Goal: Find specific page/section: Find specific page/section

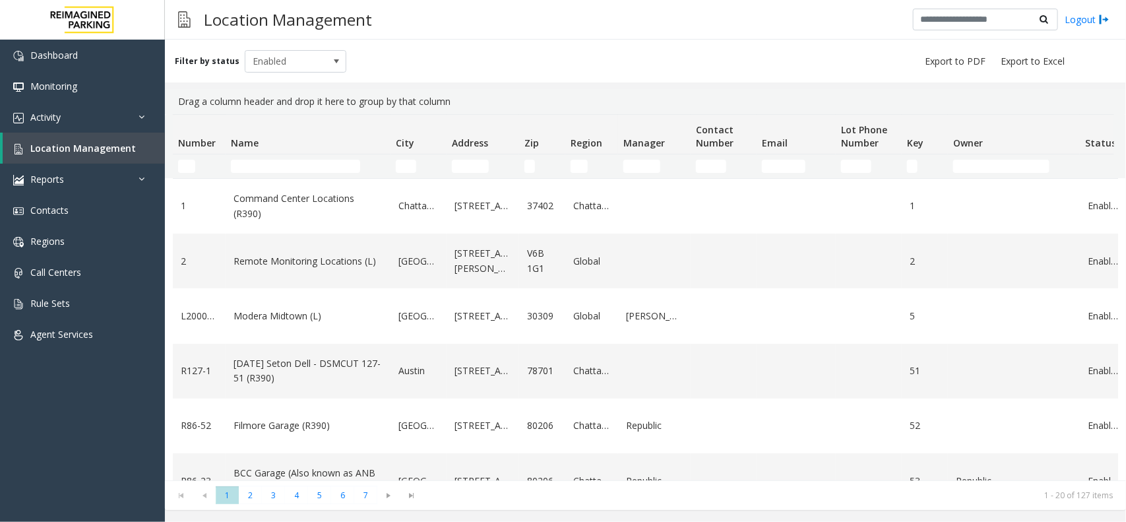
scroll to position [82, 0]
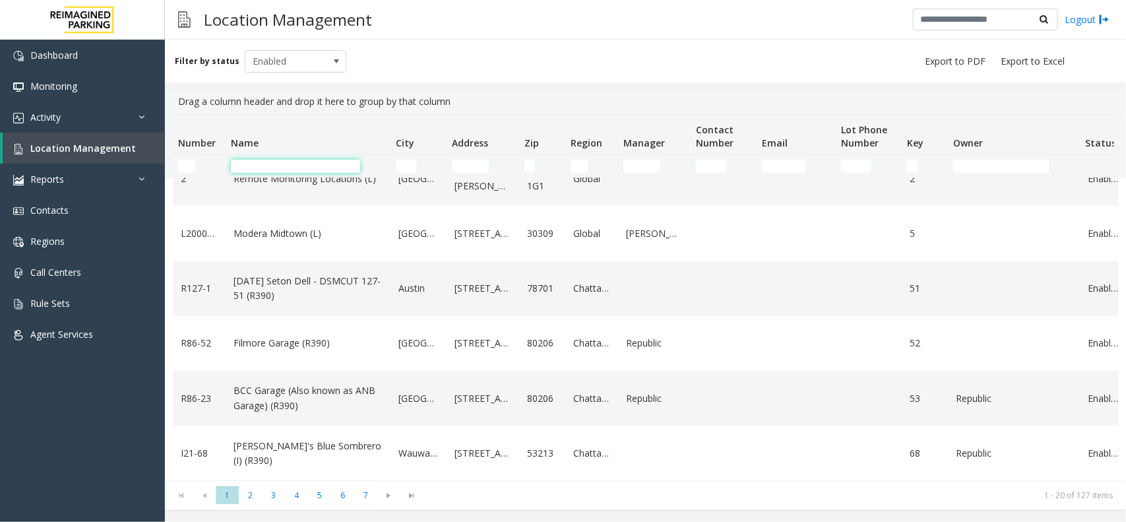
click at [277, 160] on input "Name Filter" at bounding box center [295, 166] width 129 height 13
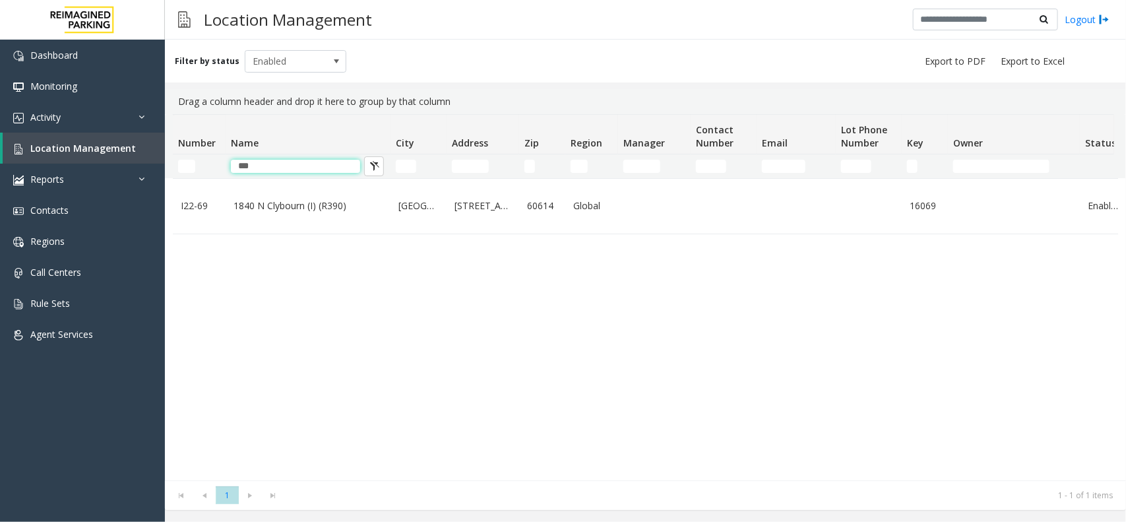
scroll to position [0, 0]
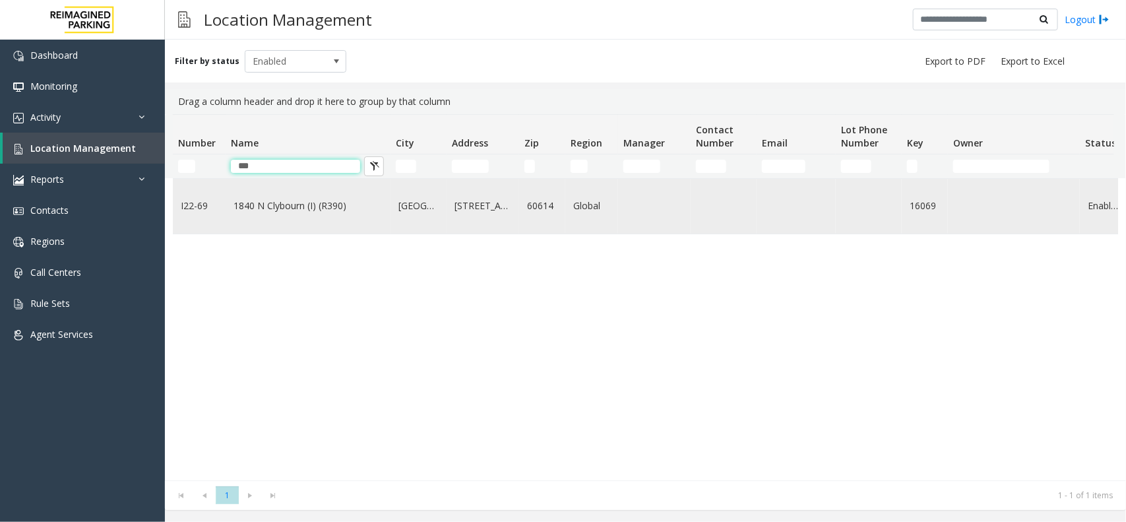
type input "***"
click at [298, 199] on link "1840 N Clybourn (I) (R390)" at bounding box center [308, 206] width 149 height 15
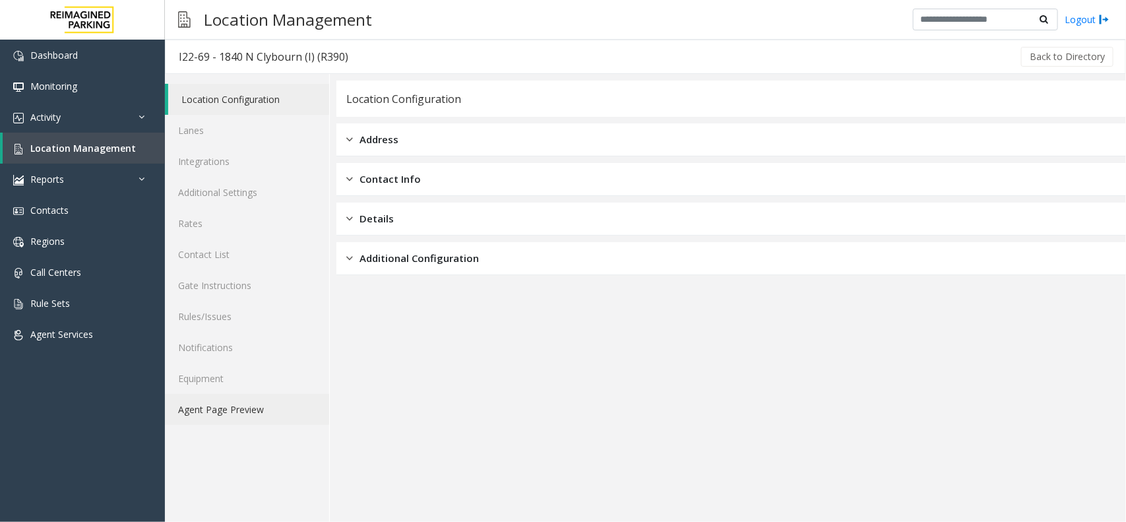
click at [245, 406] on link "Agent Page Preview" at bounding box center [247, 409] width 164 height 31
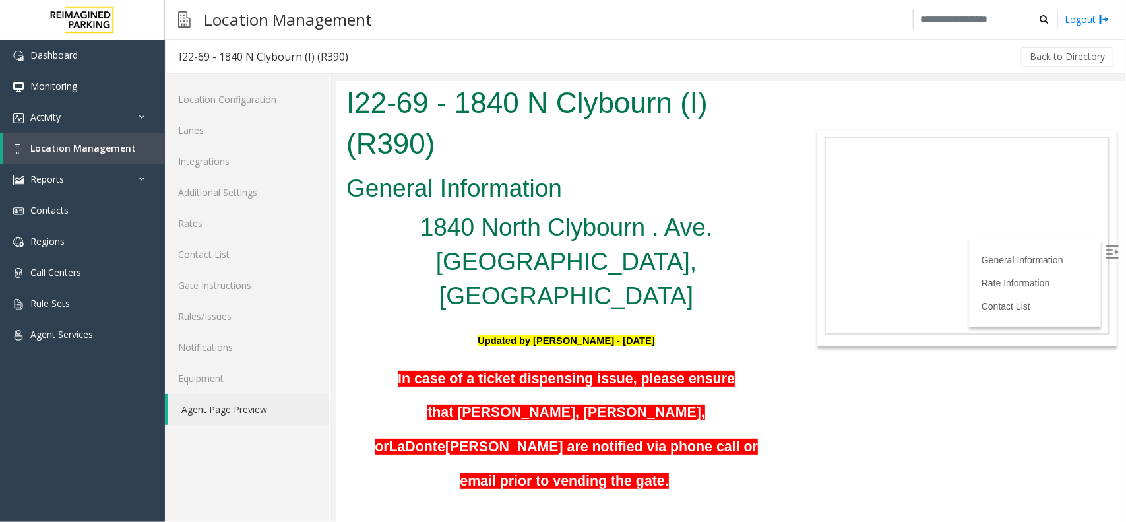
copy p "9$tc_7#w> eTNkaMy"
click at [131, 148] on link "Location Management" at bounding box center [84, 148] width 162 height 31
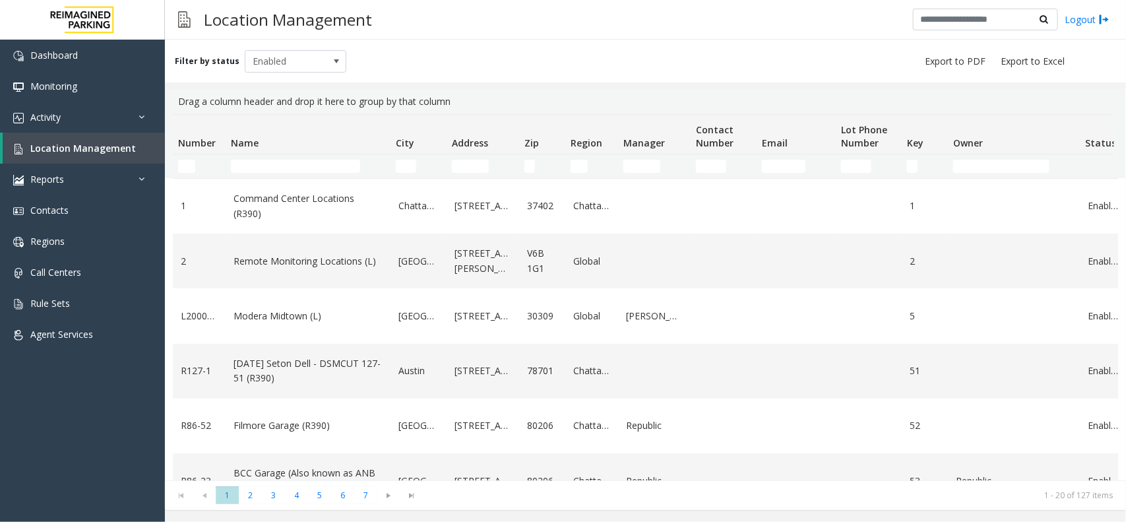
click at [256, 170] on input "Name Filter" at bounding box center [295, 166] width 129 height 13
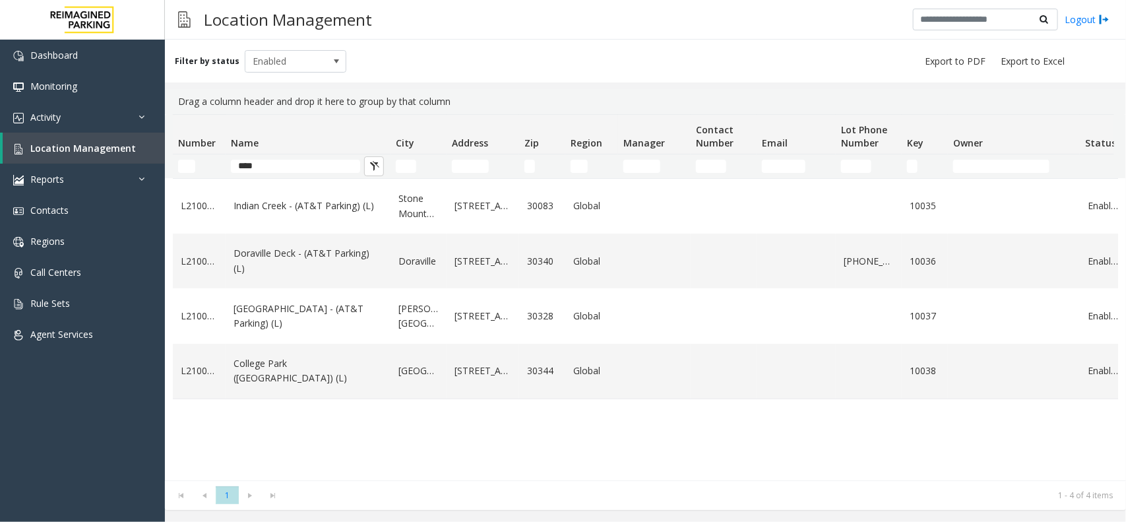
click at [270, 162] on input "****" at bounding box center [295, 166] width 129 height 13
type input "*"
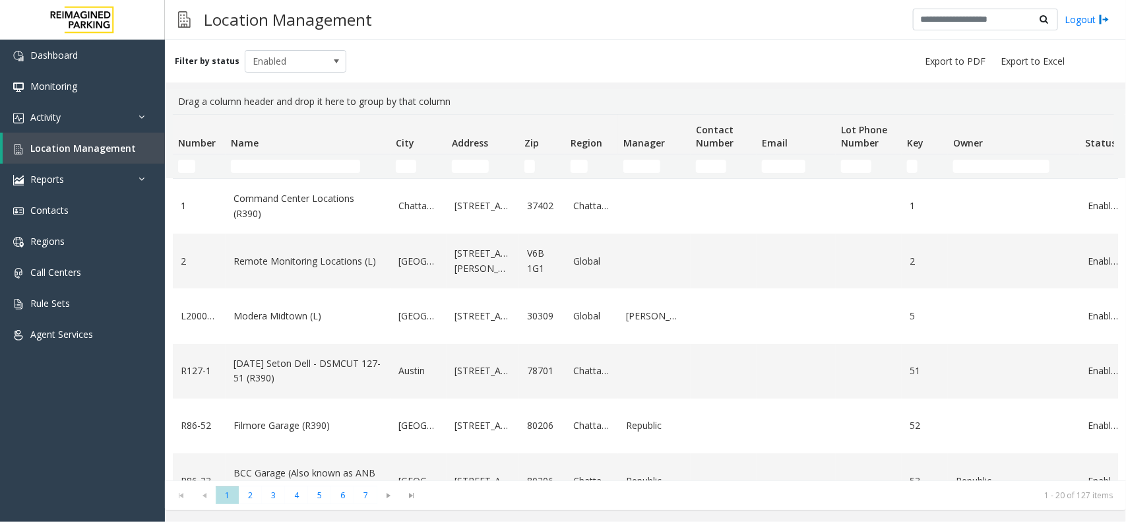
click at [334, 166] on input "Name Filter" at bounding box center [295, 166] width 129 height 13
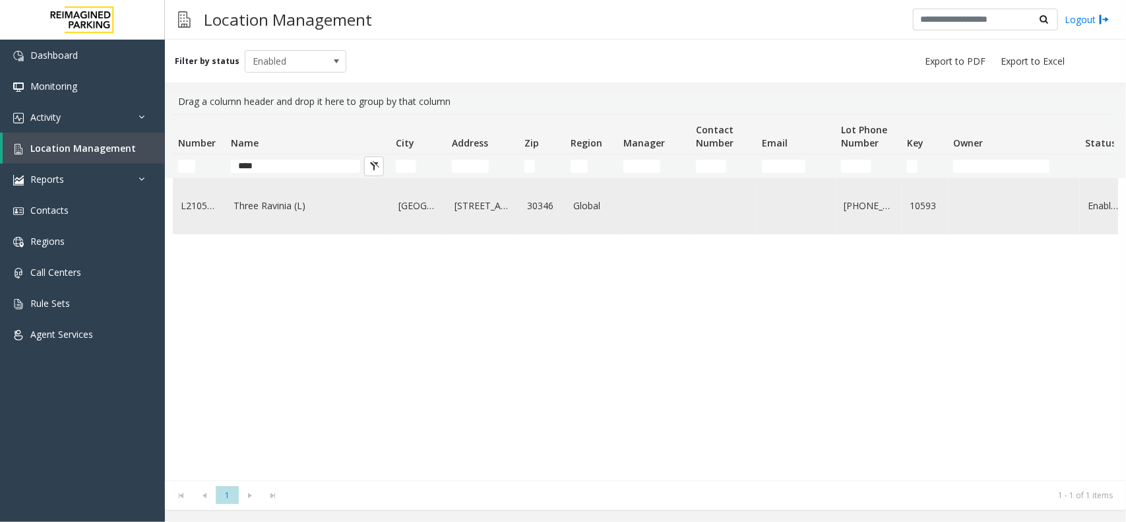
type input "****"
click at [298, 206] on link "Three Ravinia (L)" at bounding box center [308, 206] width 149 height 15
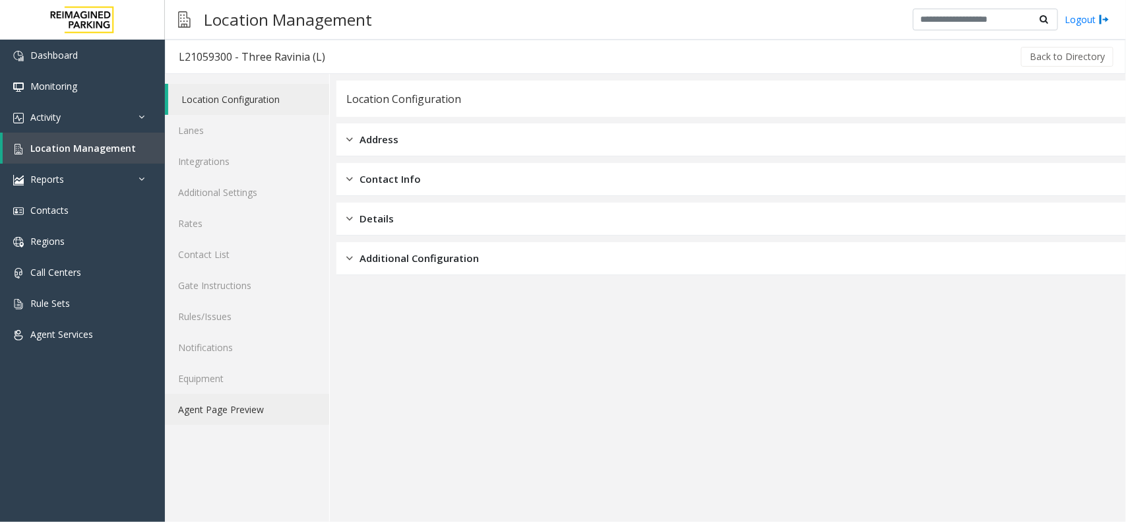
click at [271, 410] on link "Agent Page Preview" at bounding box center [247, 409] width 164 height 31
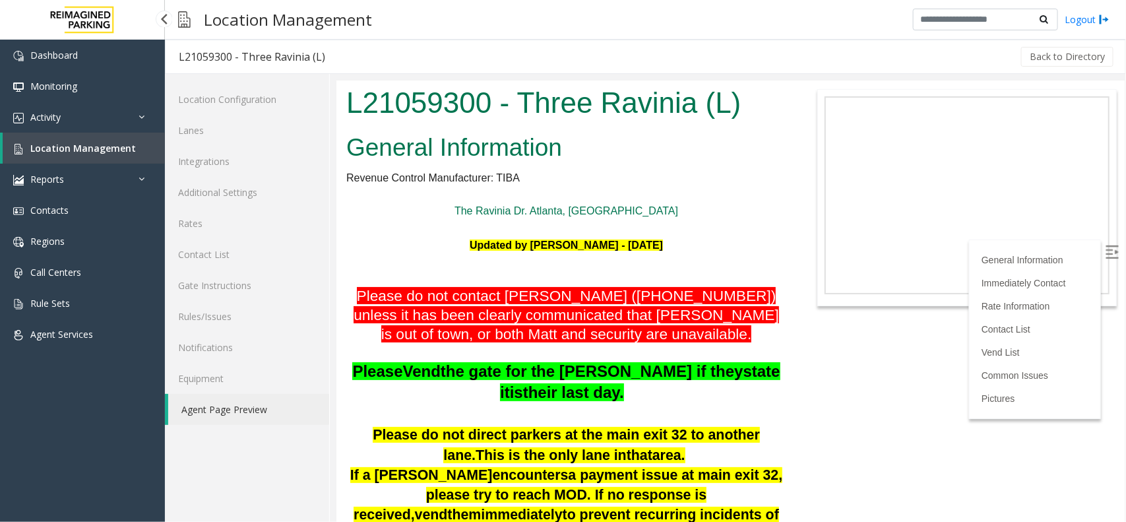
click at [94, 147] on span "Location Management" at bounding box center [83, 148] width 106 height 13
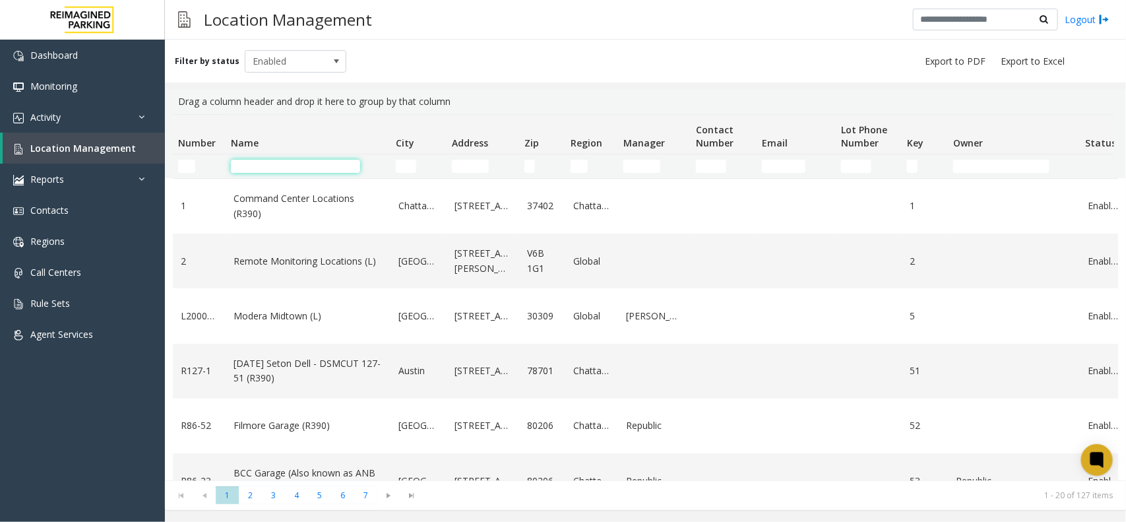
click at [341, 166] on input "Name Filter" at bounding box center [295, 166] width 129 height 13
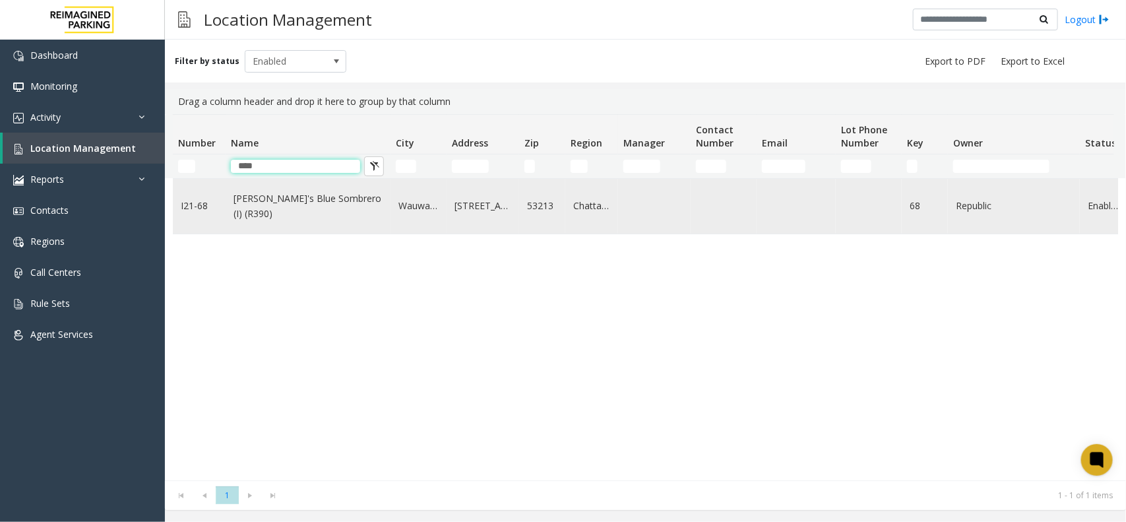
type input "****"
click at [340, 205] on link "[PERSON_NAME]'s Blue Sombrero (I) (R390)" at bounding box center [308, 206] width 149 height 30
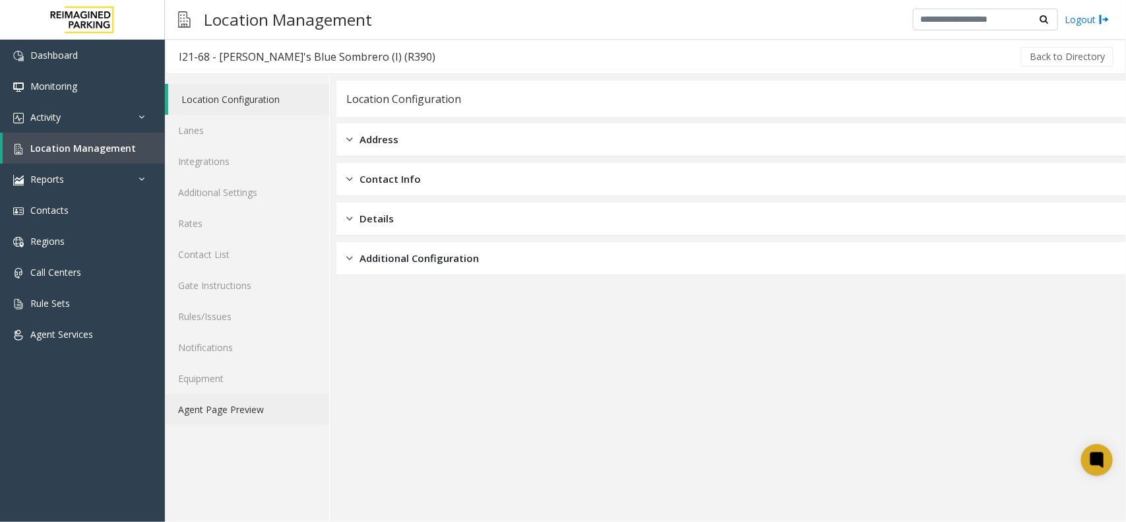
click at [259, 416] on link "Agent Page Preview" at bounding box center [247, 409] width 164 height 31
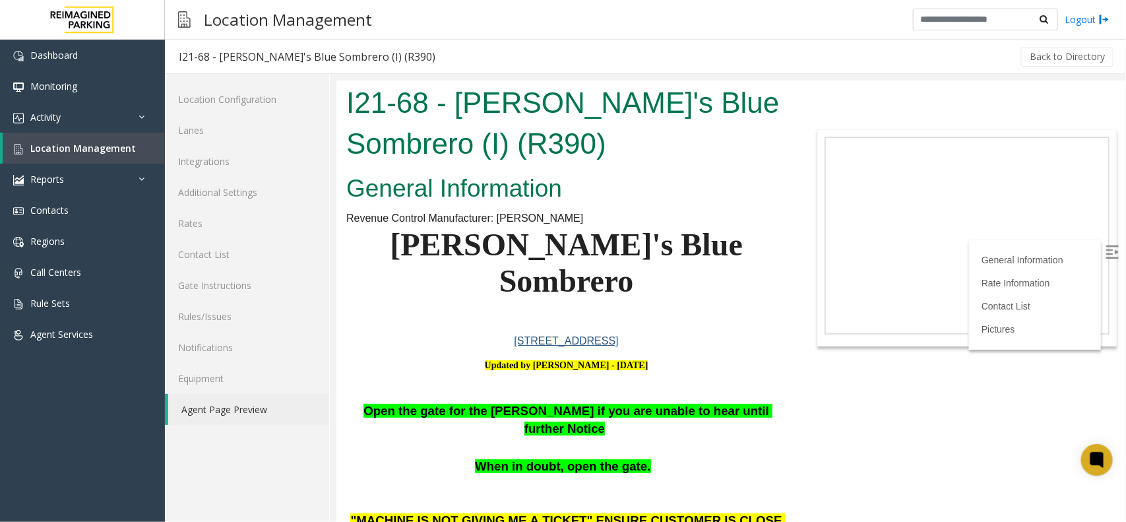
scroll to position [165, 0]
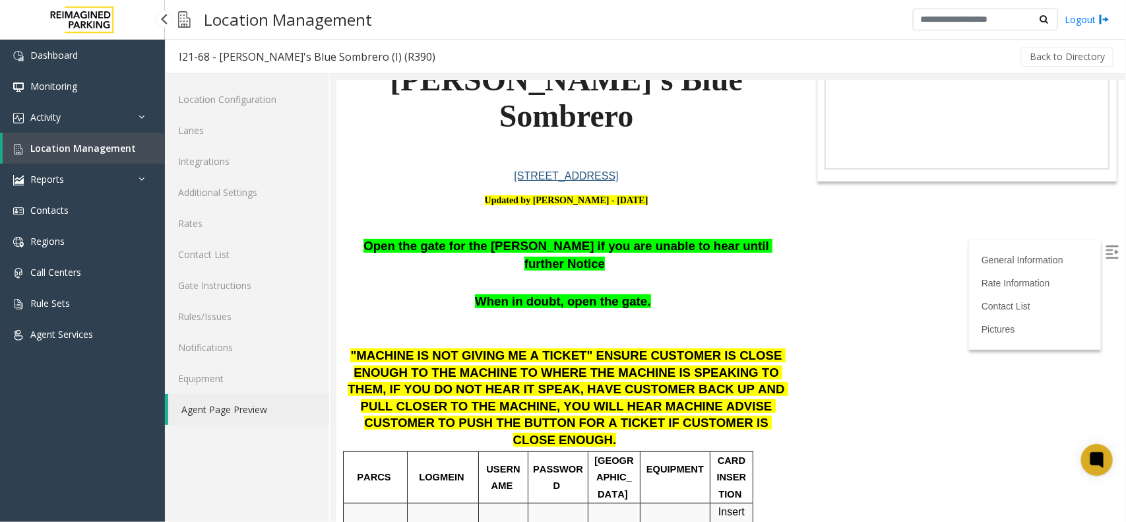
click at [74, 149] on span "Location Management" at bounding box center [83, 148] width 106 height 13
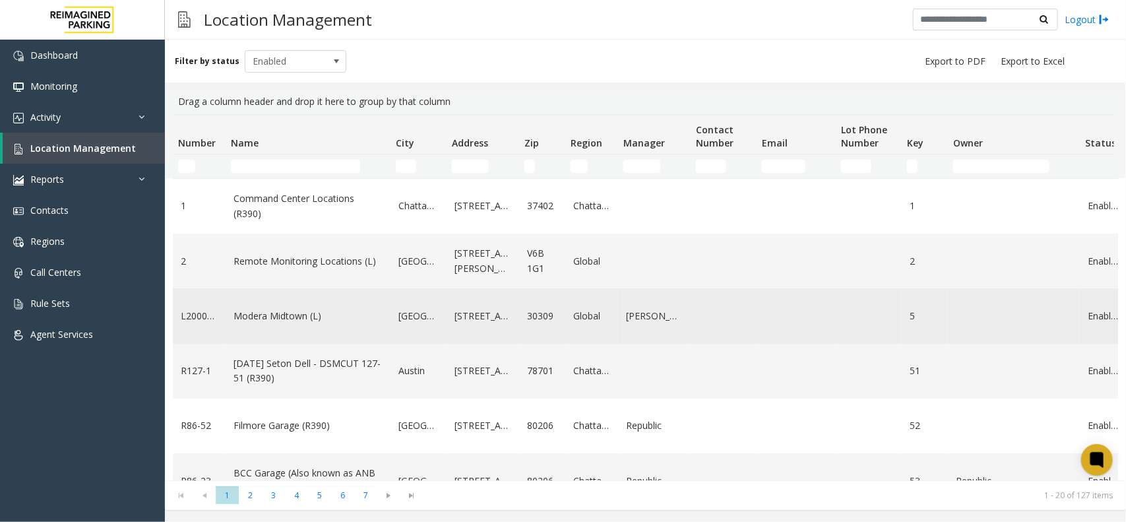
click at [259, 319] on link "Modera Midtown (L)" at bounding box center [308, 316] width 149 height 15
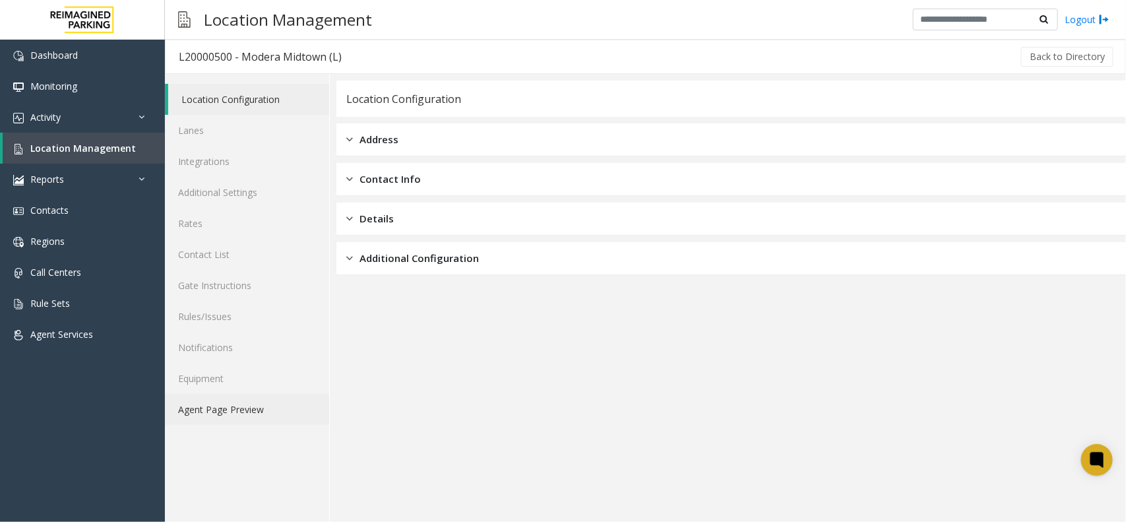
click at [272, 406] on link "Agent Page Preview" at bounding box center [247, 409] width 164 height 31
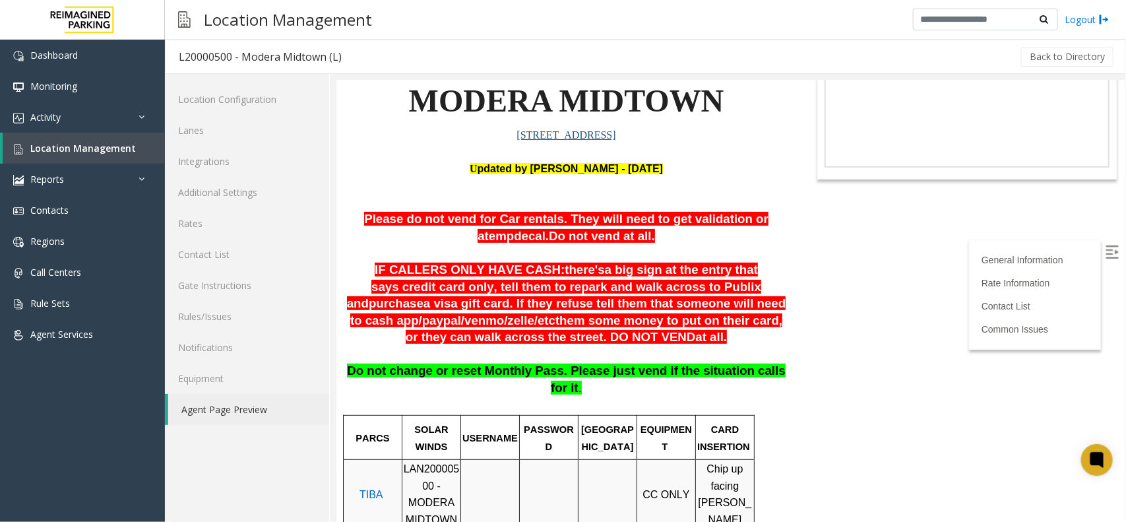
scroll to position [165, 0]
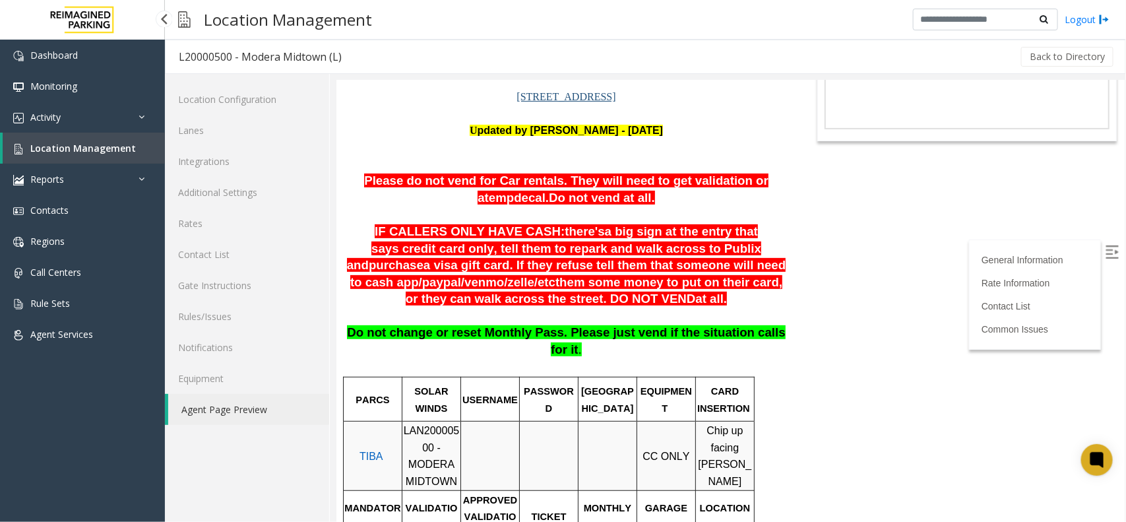
click at [99, 152] on span "Location Management" at bounding box center [83, 148] width 106 height 13
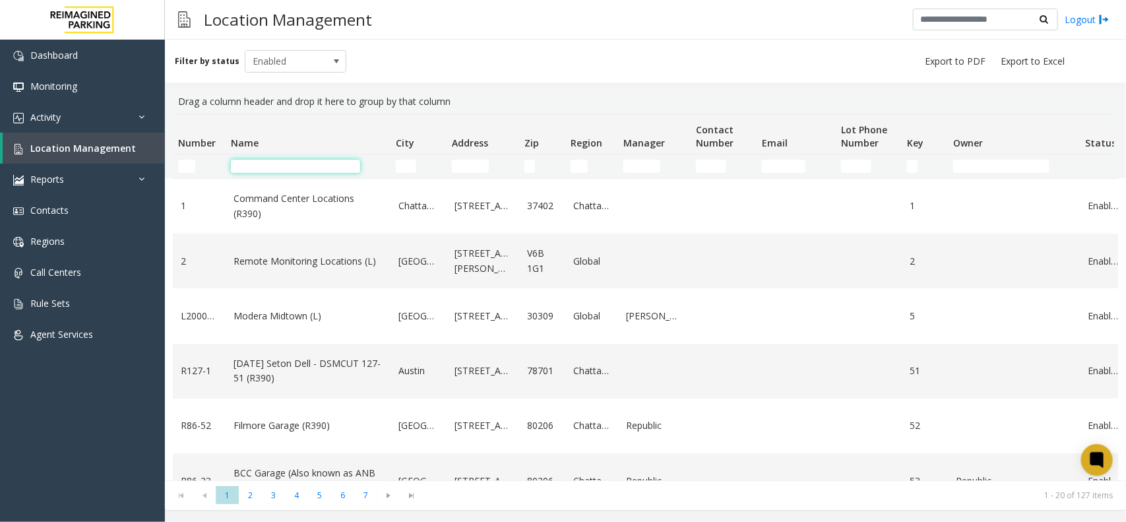
click at [247, 165] on input "Name Filter" at bounding box center [295, 166] width 129 height 13
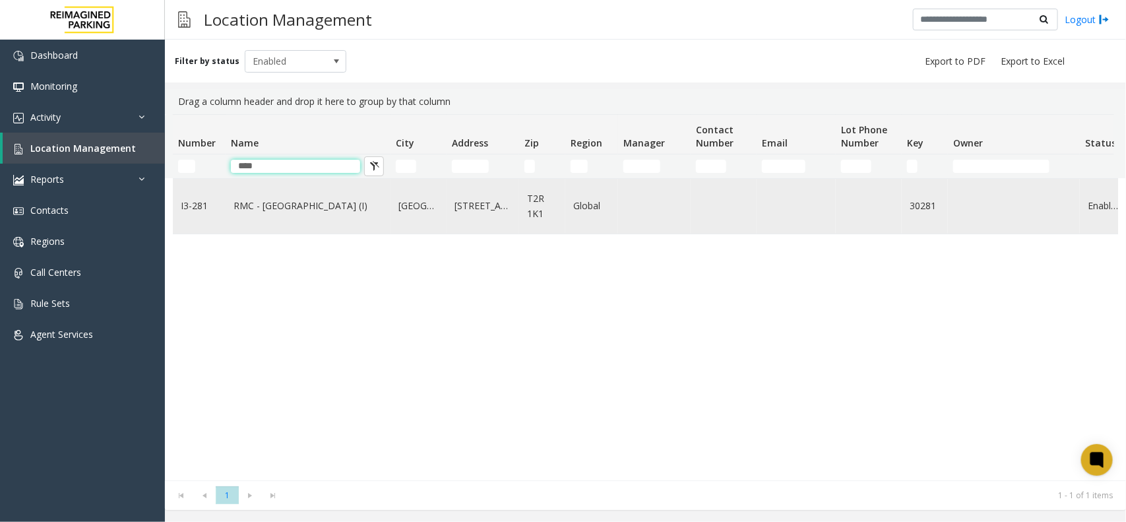
type input "****"
click at [269, 203] on link "RMC - Mount Royal Village (I)" at bounding box center [308, 206] width 149 height 15
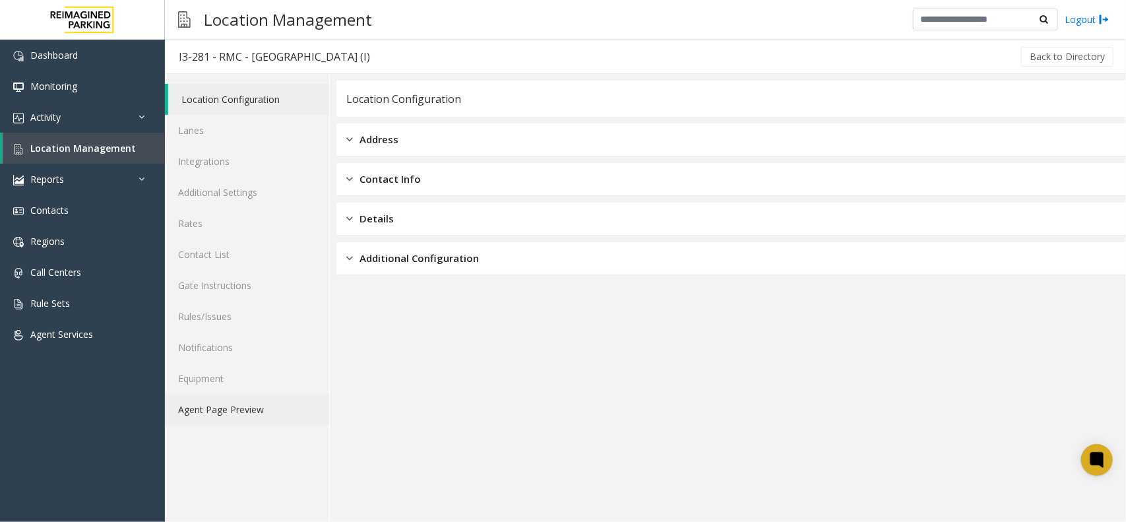
click at [278, 421] on link "Agent Page Preview" at bounding box center [247, 409] width 164 height 31
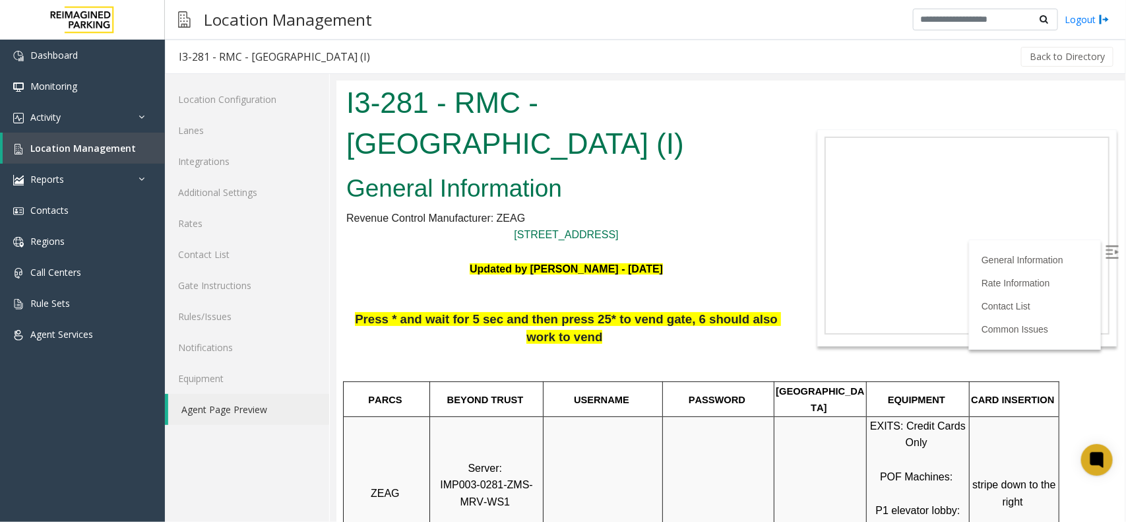
scroll to position [330, 0]
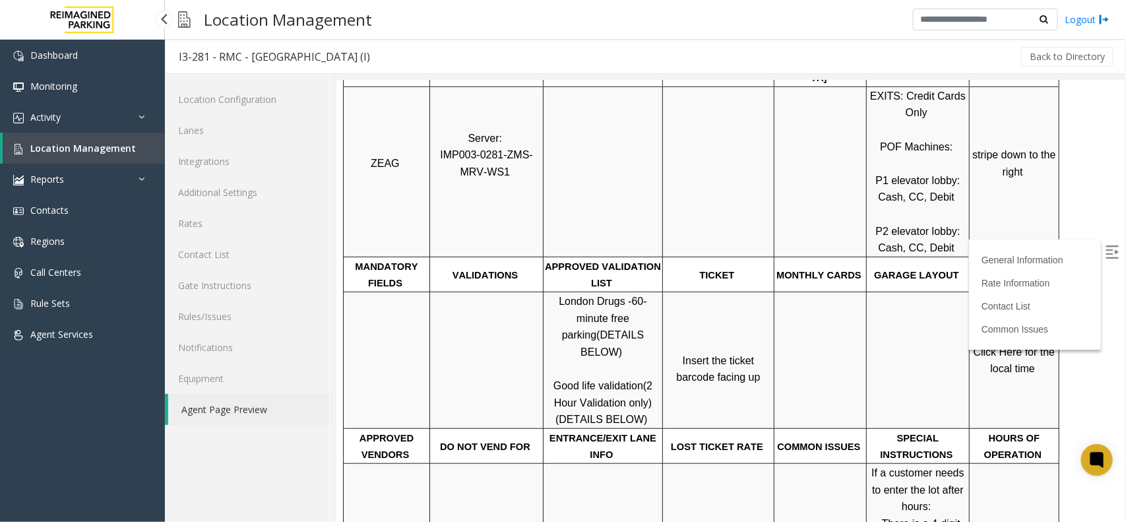
click at [127, 153] on link "Location Management" at bounding box center [84, 148] width 162 height 31
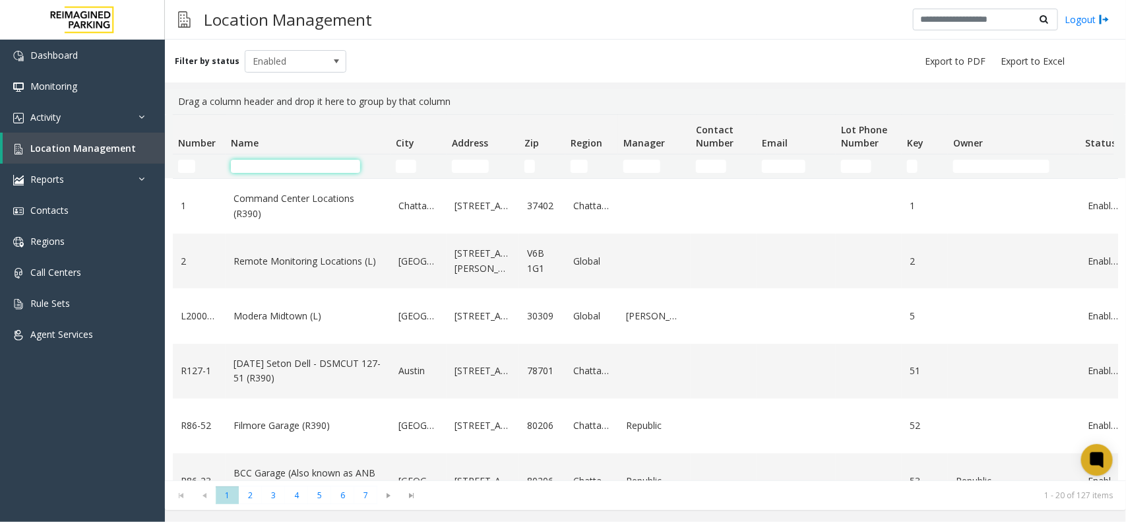
click at [329, 172] on input "Name Filter" at bounding box center [295, 166] width 129 height 13
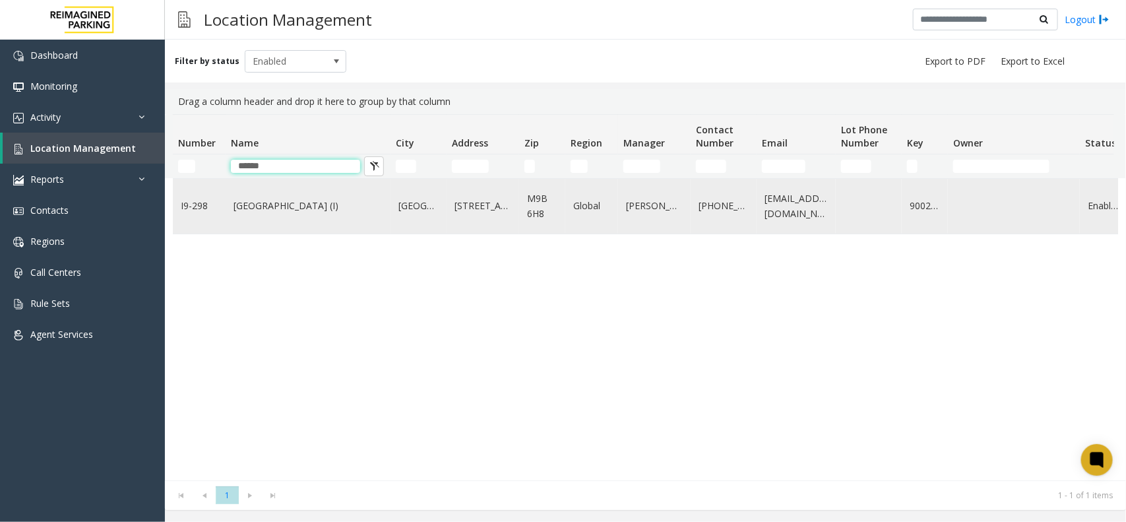
type input "******"
click at [319, 212] on link "Dundas Kipling Centre (I)" at bounding box center [308, 206] width 149 height 15
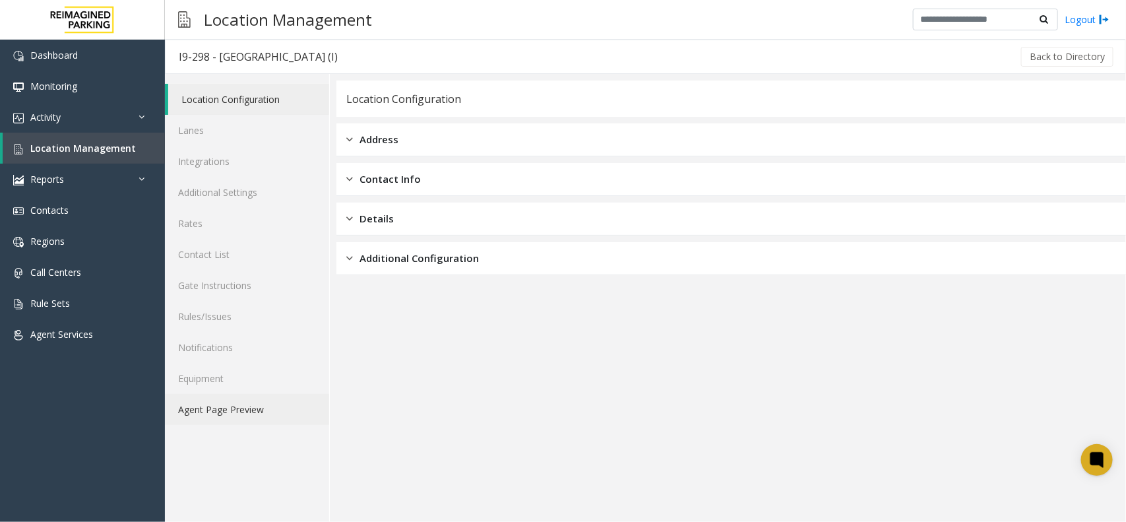
click at [280, 406] on link "Agent Page Preview" at bounding box center [247, 409] width 164 height 31
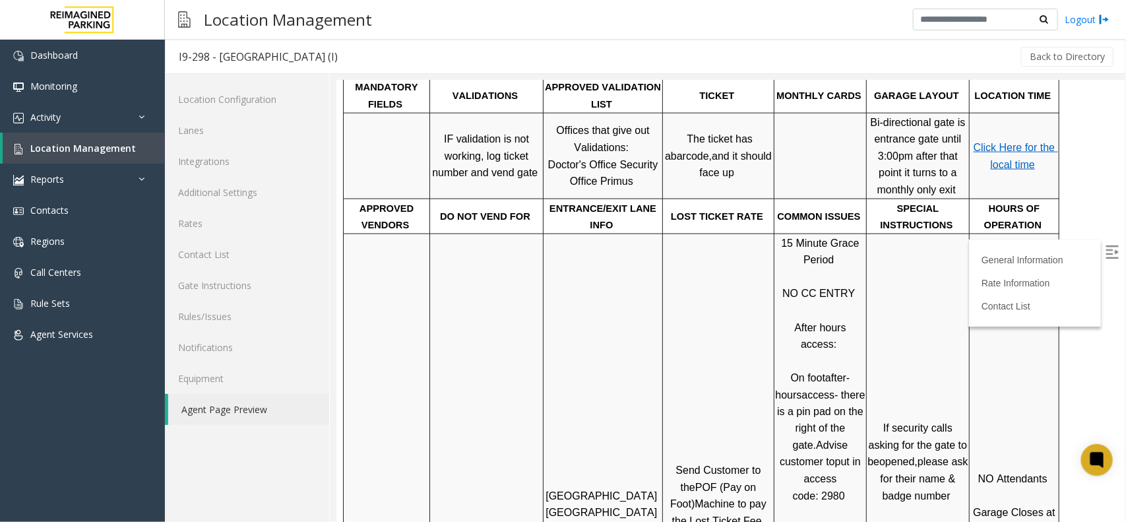
scroll to position [907, 0]
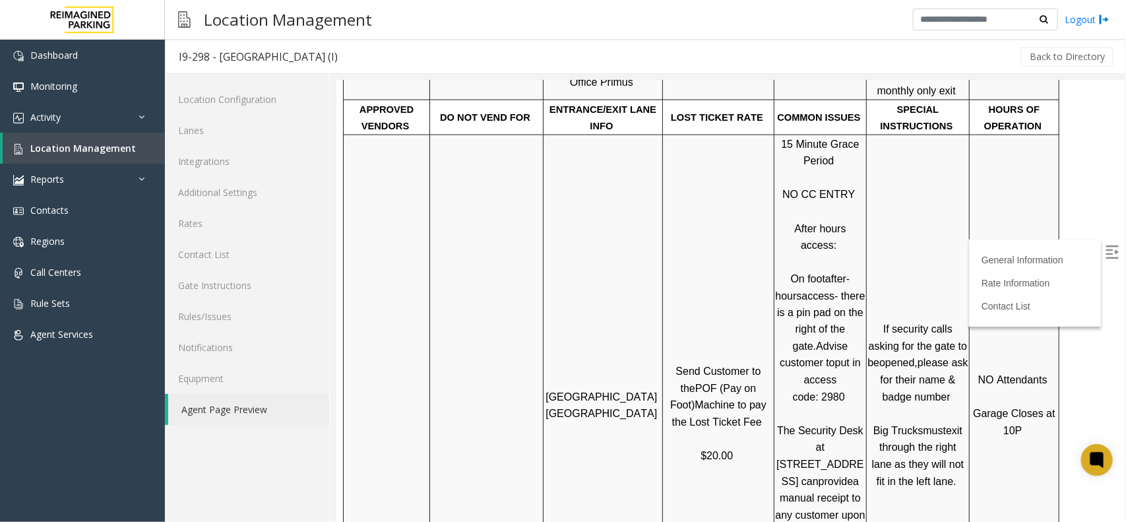
click at [844, 301] on p "On foot after-hours access- there is a pin pad on the right of the gate. Advise…" at bounding box center [819, 396] width 90 height 287
click at [137, 143] on link "Location Management" at bounding box center [84, 148] width 162 height 31
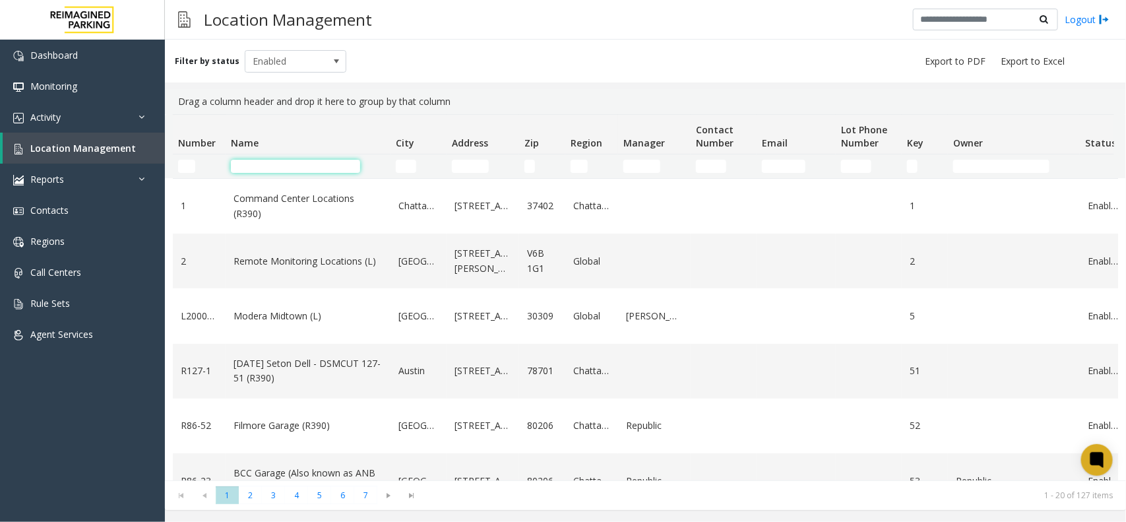
click at [327, 169] on input "Name Filter" at bounding box center [295, 166] width 129 height 13
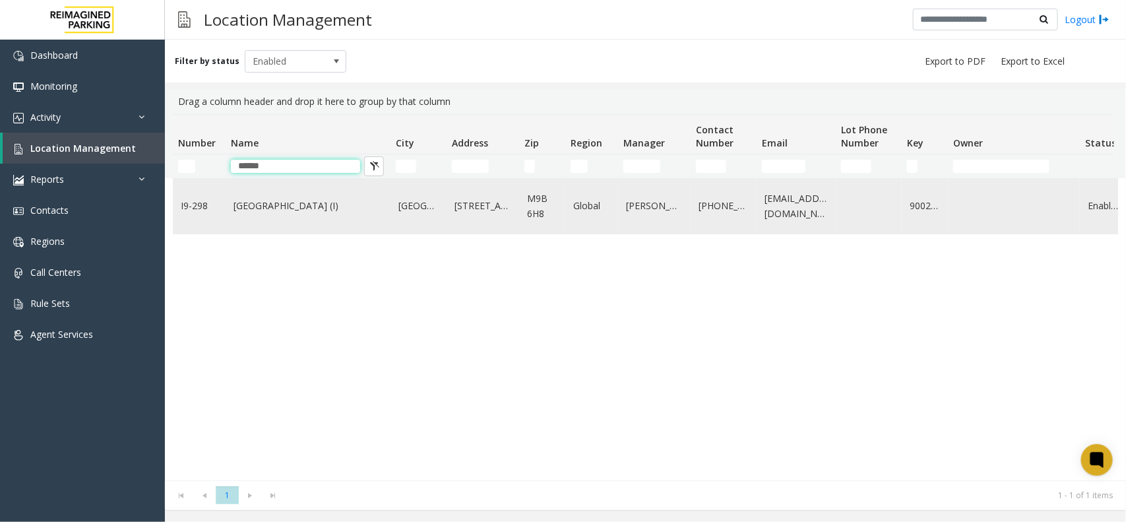
type input "******"
click at [330, 205] on link "Dundas Kipling Centre (I)" at bounding box center [308, 206] width 149 height 15
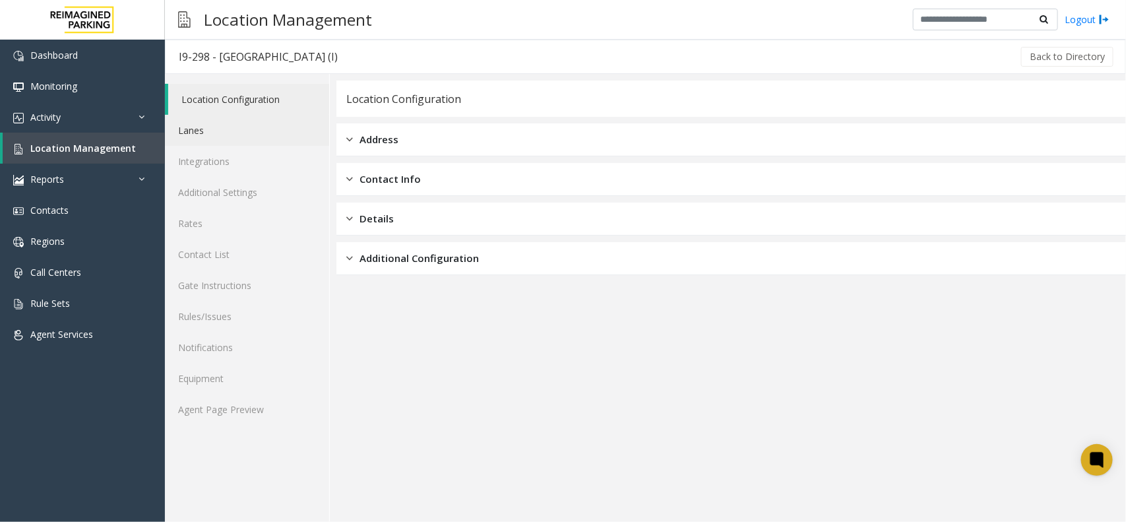
click at [226, 137] on link "Lanes" at bounding box center [247, 130] width 164 height 31
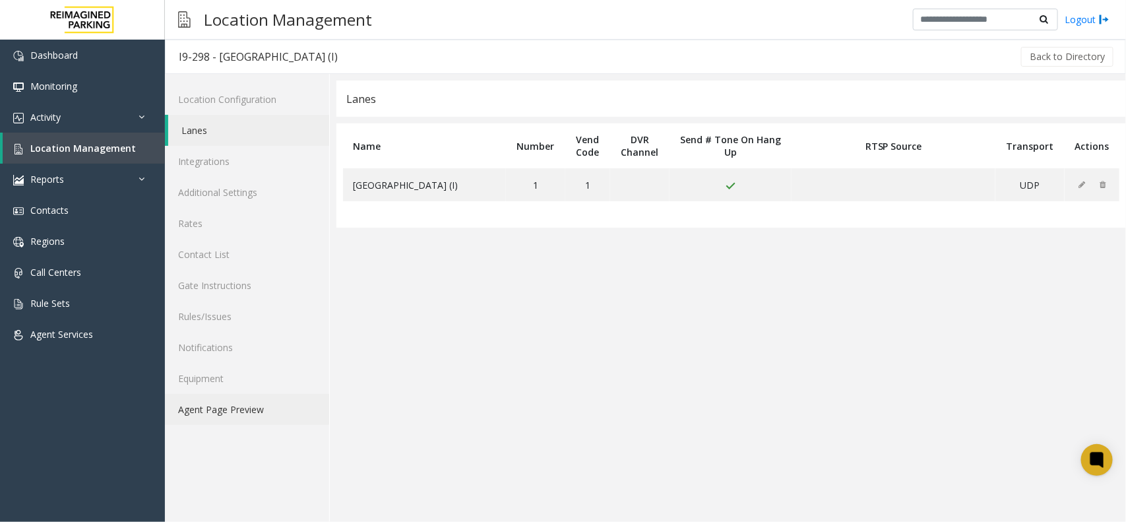
click at [258, 404] on link "Agent Page Preview" at bounding box center [247, 409] width 164 height 31
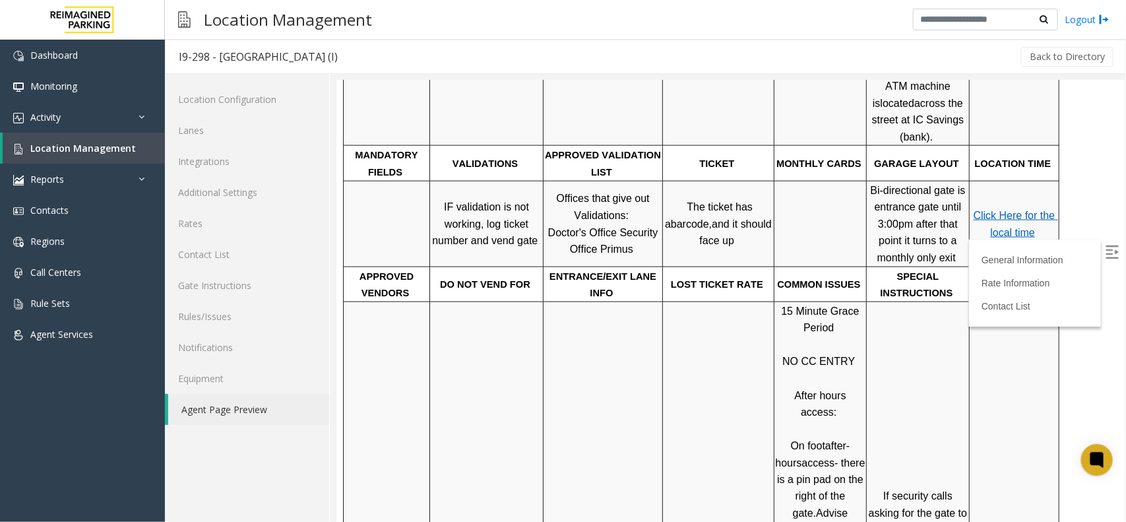
scroll to position [742, 0]
click at [1020, 207] on span "Click Here for the local time" at bounding box center [1015, 221] width 84 height 28
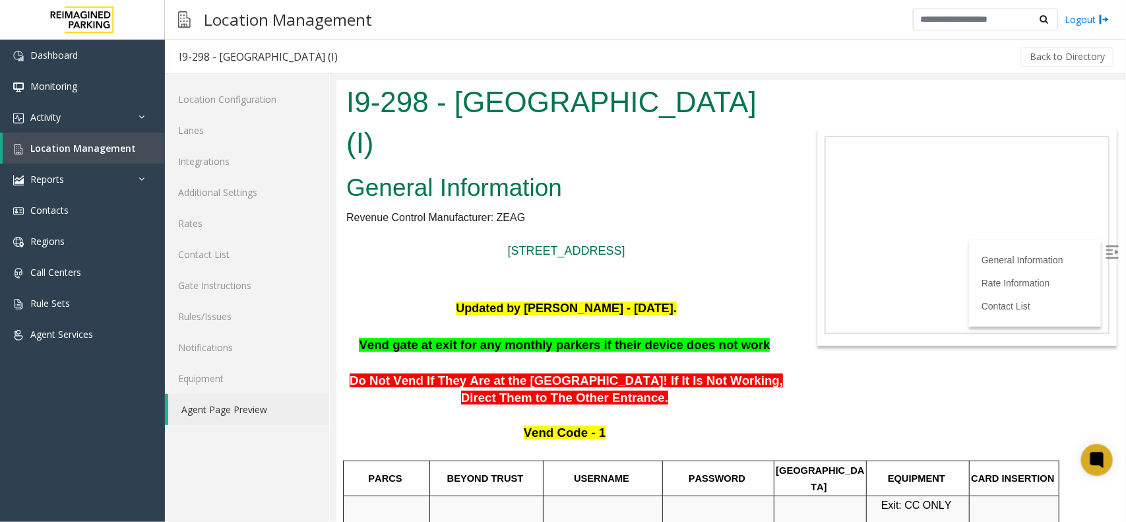
scroll to position [0, 0]
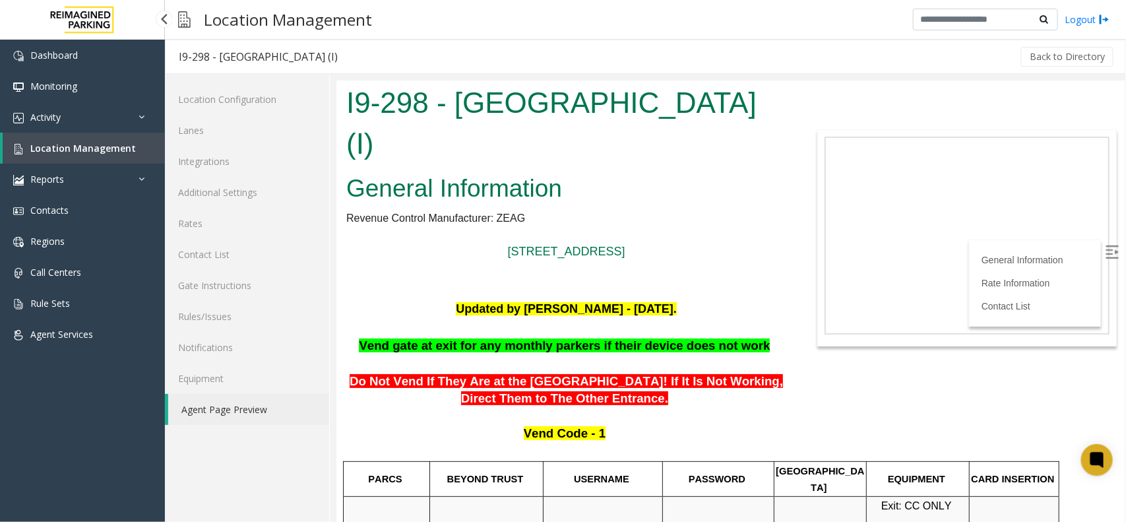
click at [133, 147] on link "Location Management" at bounding box center [84, 148] width 162 height 31
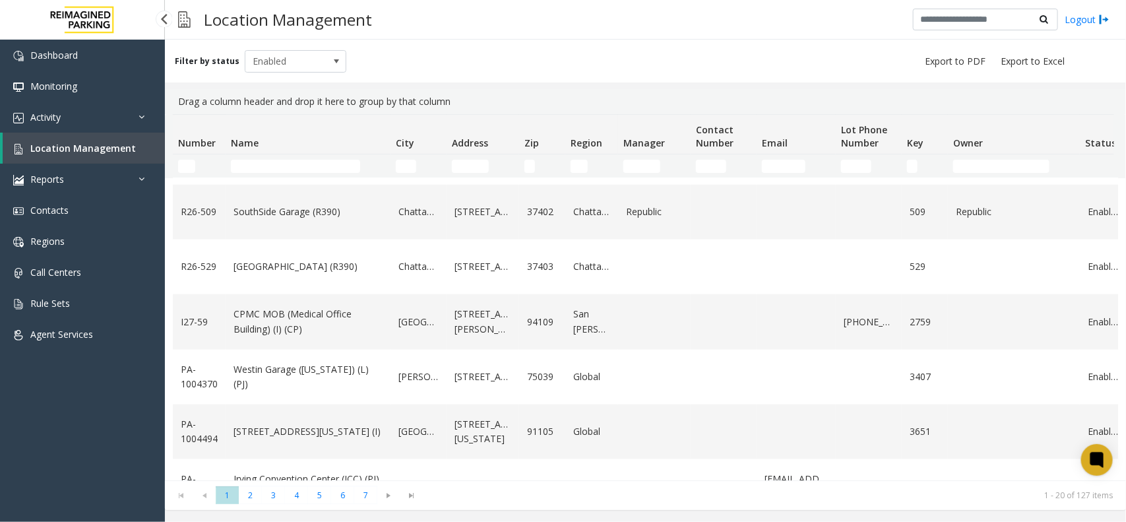
scroll to position [809, 0]
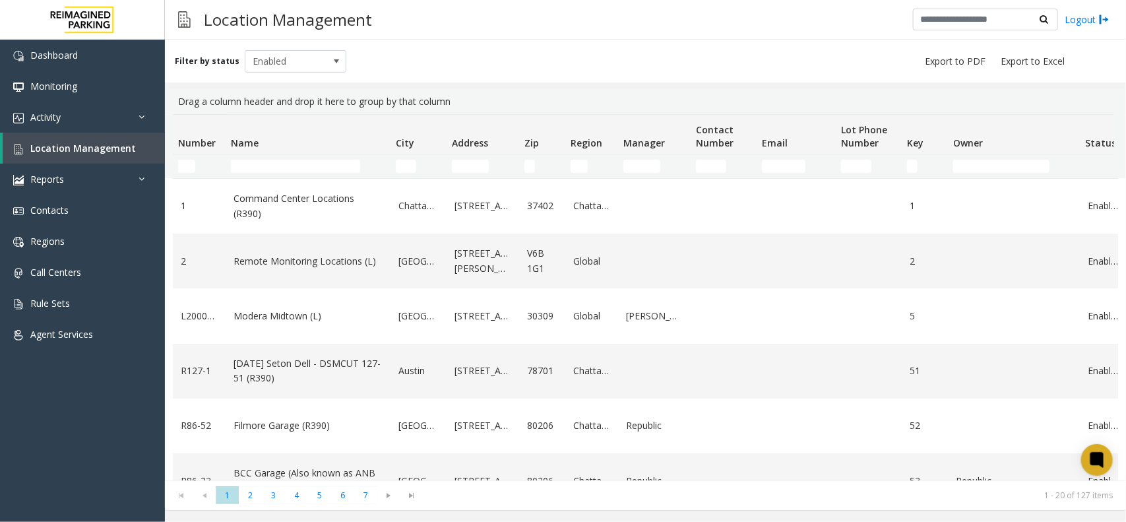
scroll to position [809, 0]
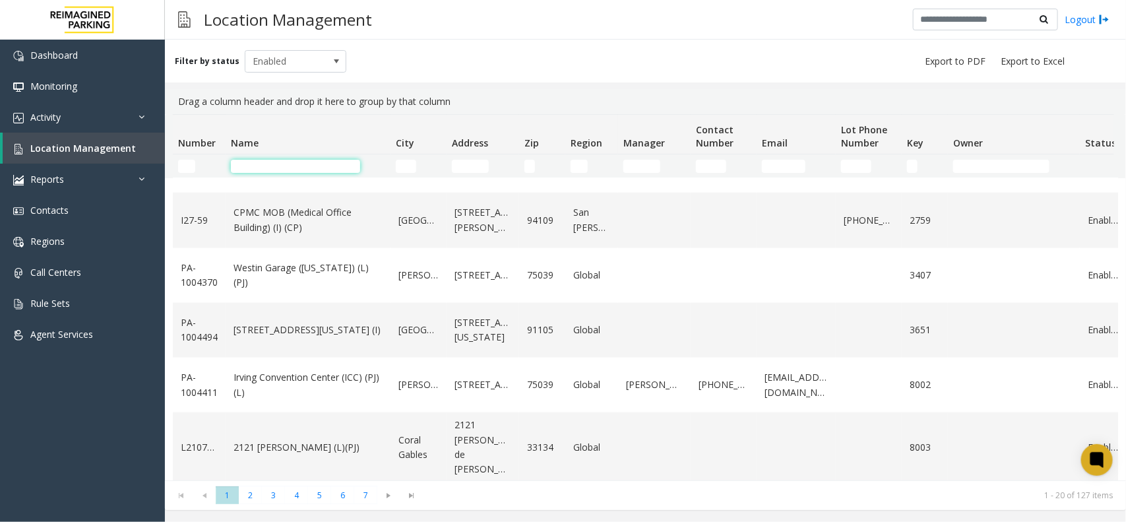
click at [350, 167] on input "Name Filter" at bounding box center [295, 166] width 129 height 13
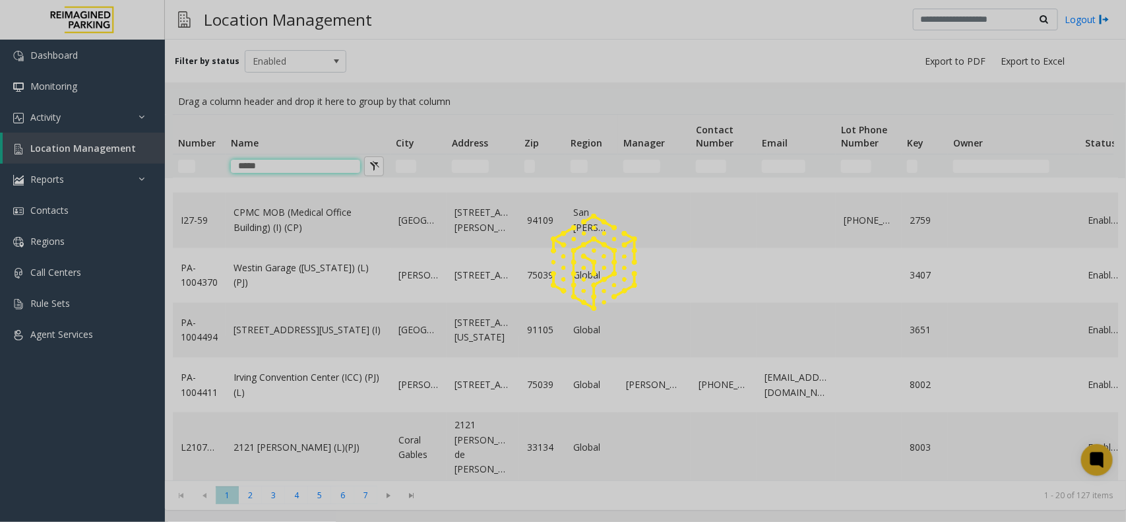
scroll to position [0, 0]
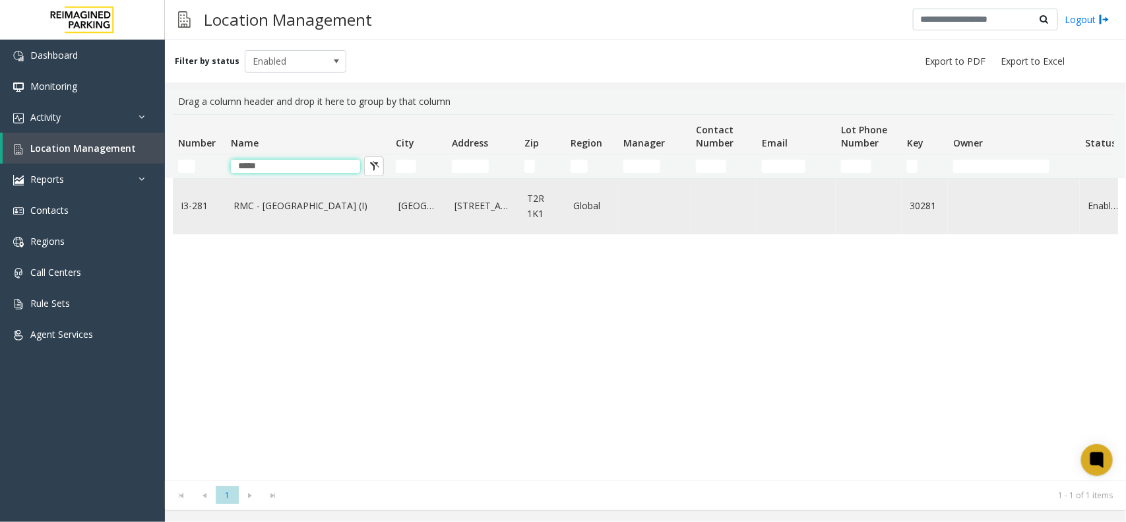
type input "*****"
click at [346, 208] on link "RMC - [GEOGRAPHIC_DATA] (I)" at bounding box center [308, 206] width 149 height 15
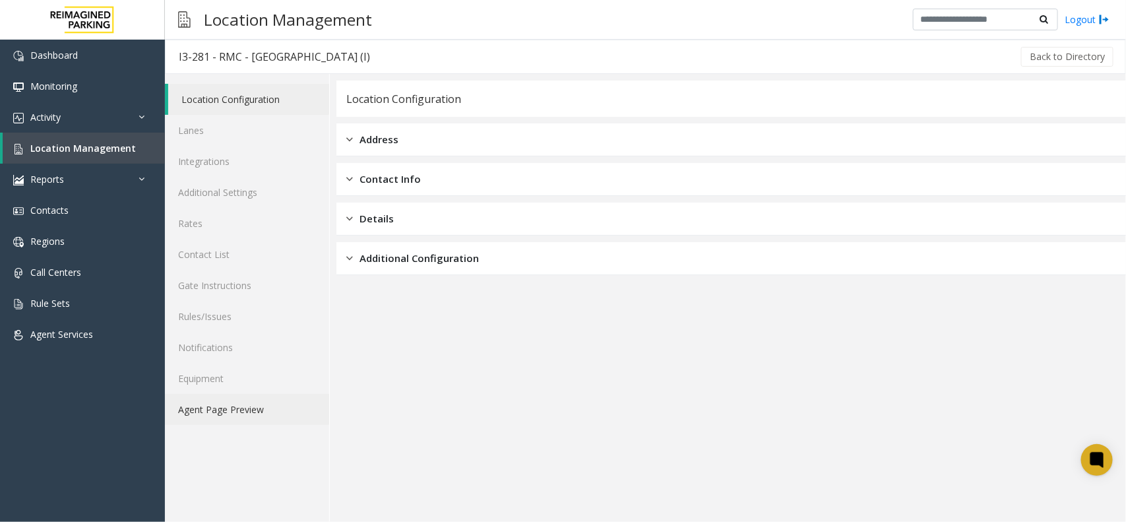
click at [263, 414] on link "Agent Page Preview" at bounding box center [247, 409] width 164 height 31
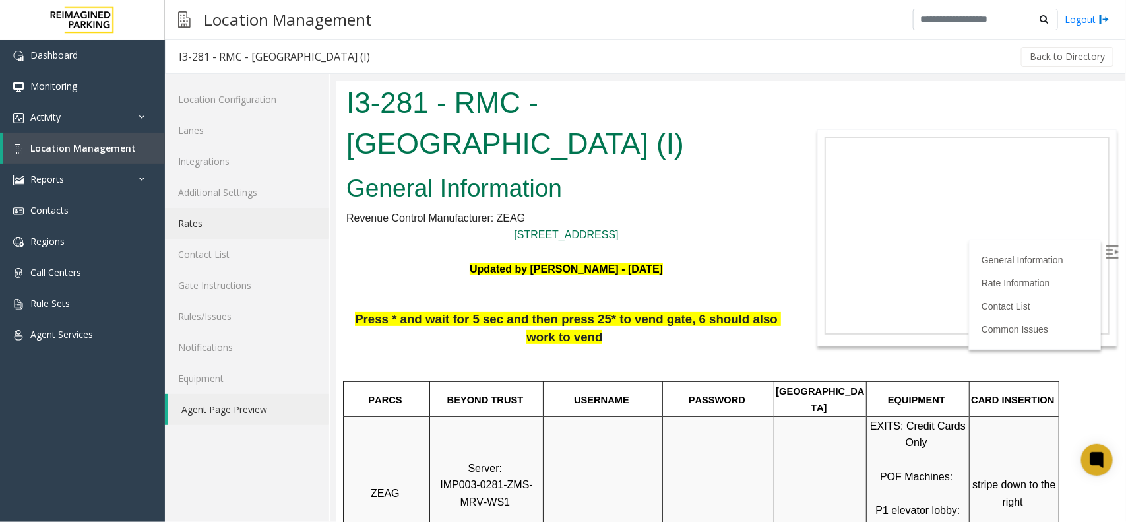
click at [253, 232] on link "Rates" at bounding box center [247, 223] width 164 height 31
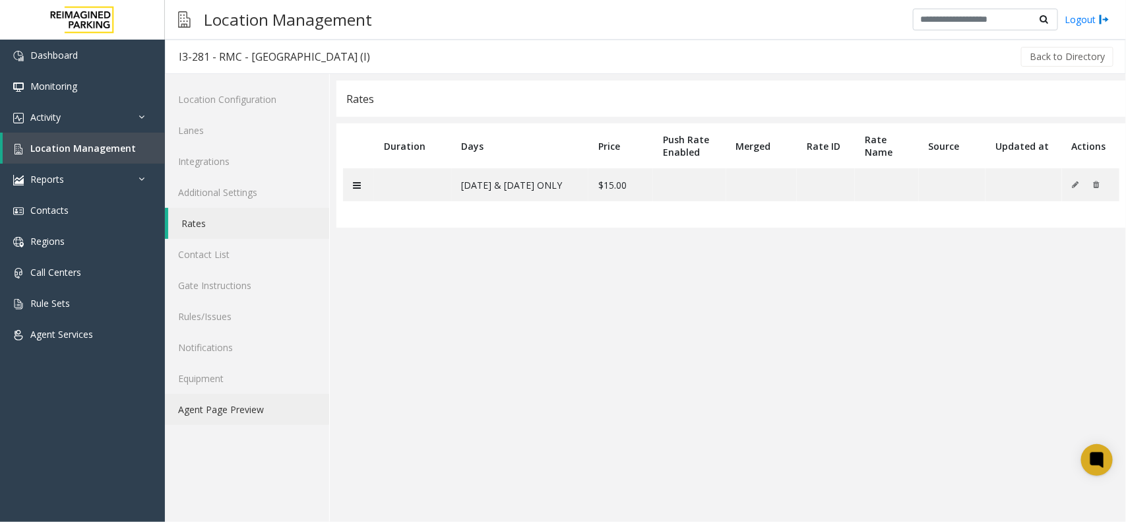
click at [253, 409] on link "Agent Page Preview" at bounding box center [247, 409] width 164 height 31
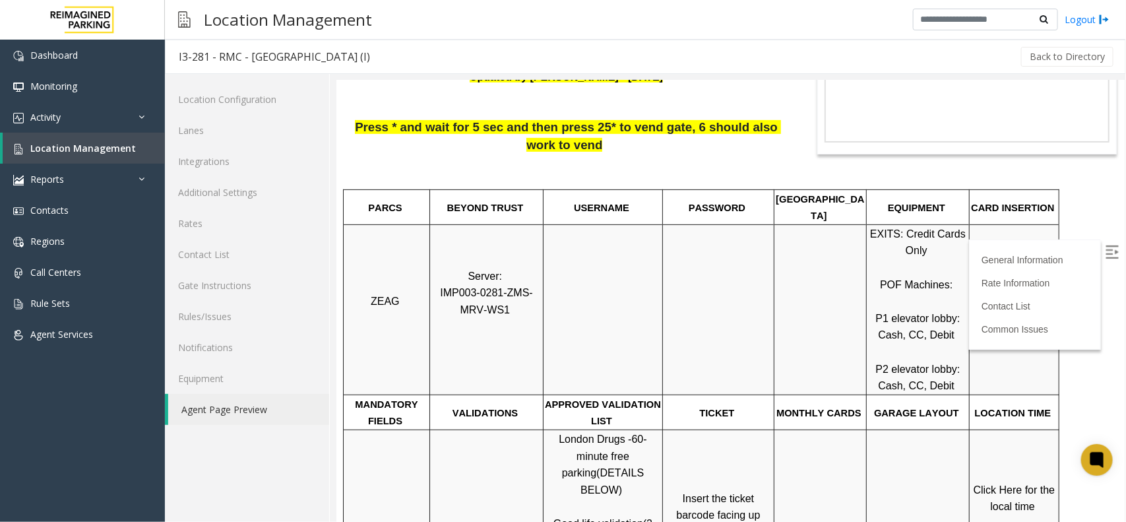
scroll to position [165, 0]
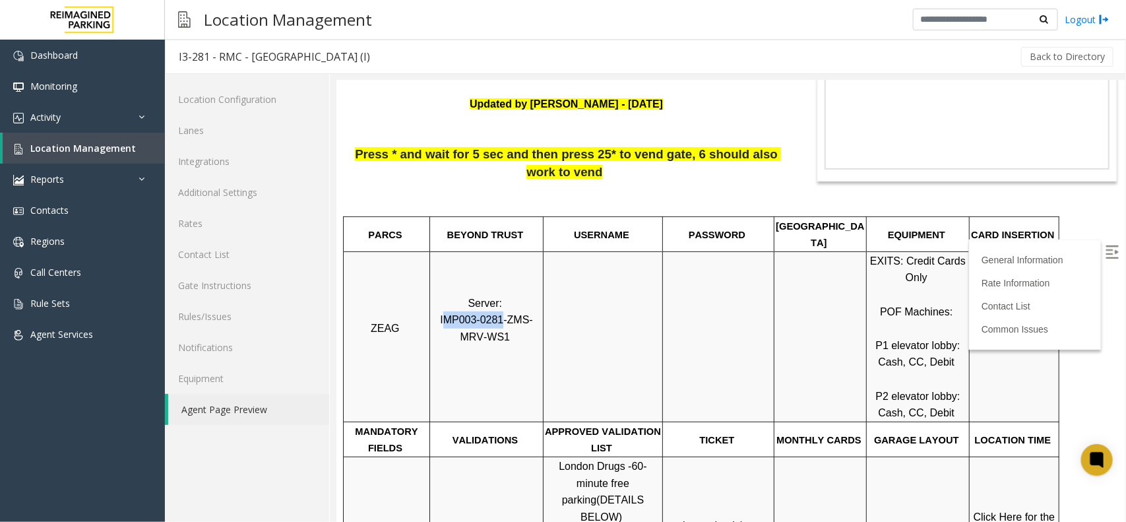
drag, startPoint x: 488, startPoint y: 303, endPoint x: 436, endPoint y: 305, distance: 52.2
click at [439, 313] on span "IMP003-0281-ZMS-MRV-WS1" at bounding box center [485, 327] width 93 height 28
click at [439, 309] on p "Server: IMP003-0281-ZMS-MRV-WS1" at bounding box center [485, 336] width 111 height 84
drag, startPoint x: 488, startPoint y: 303, endPoint x: 432, endPoint y: 307, distance: 56.3
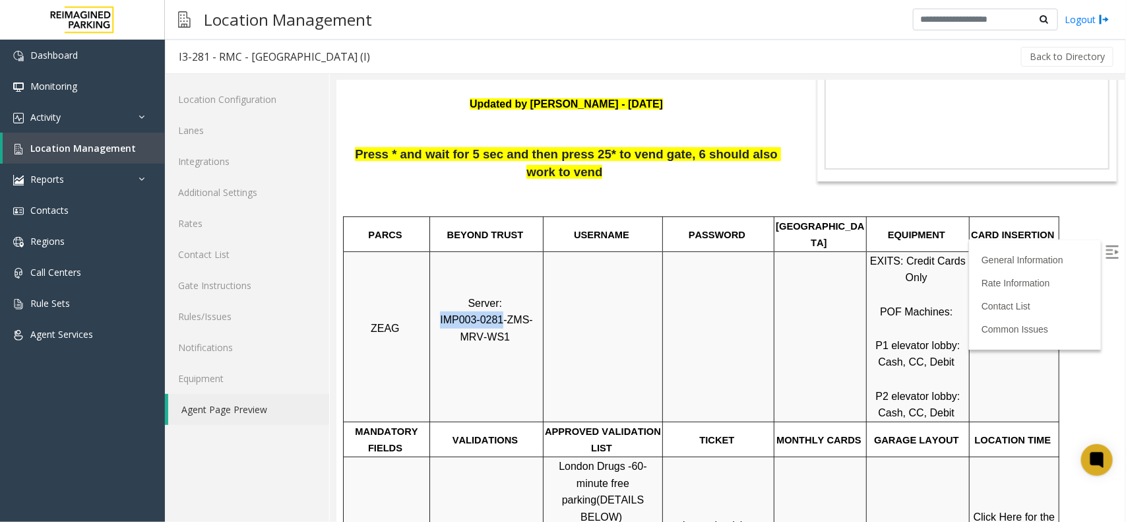
click at [439, 313] on span "IMP003-0281-ZMS-MRV-WS1" at bounding box center [485, 327] width 93 height 28
copy span "IMP003-0281"
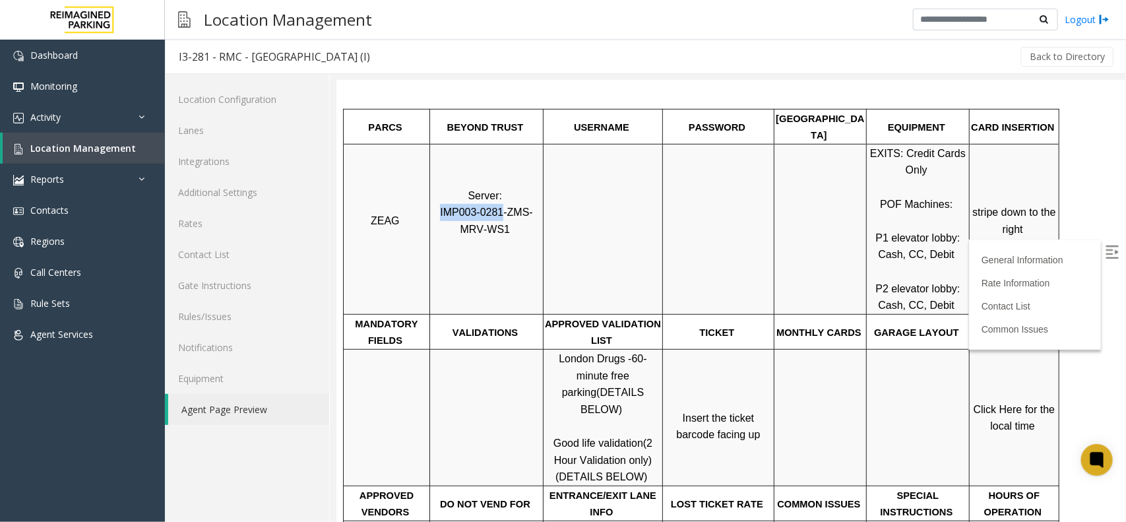
scroll to position [247, 0]
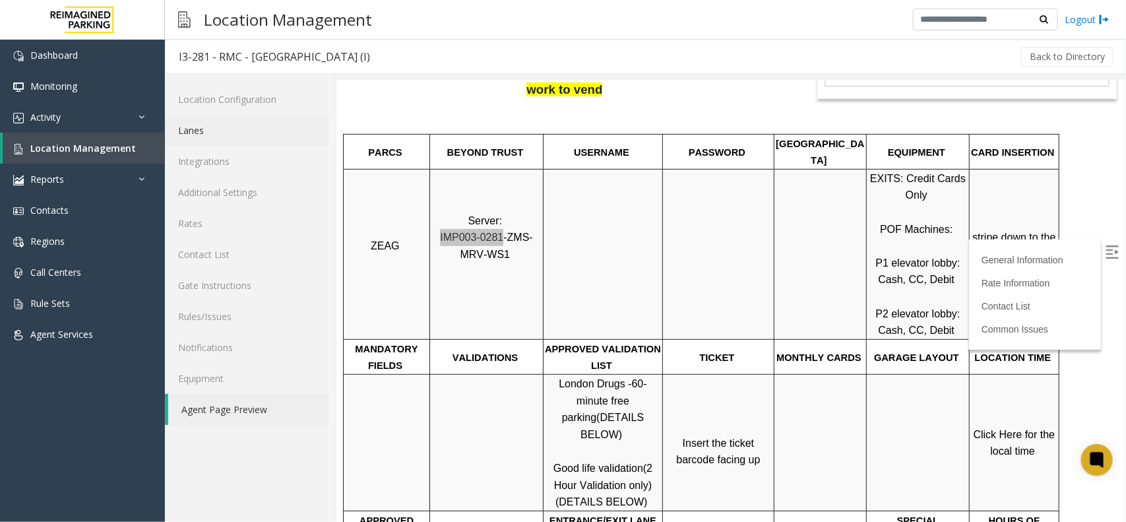
click at [223, 135] on link "Lanes" at bounding box center [247, 130] width 164 height 31
